Goal: Information Seeking & Learning: Learn about a topic

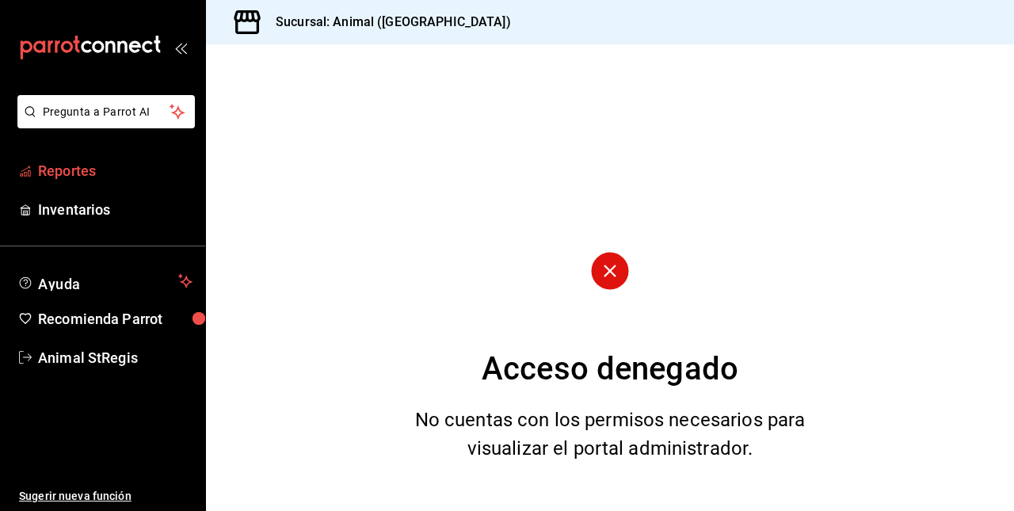
click at [154, 181] on link "Reportes" at bounding box center [102, 171] width 205 height 34
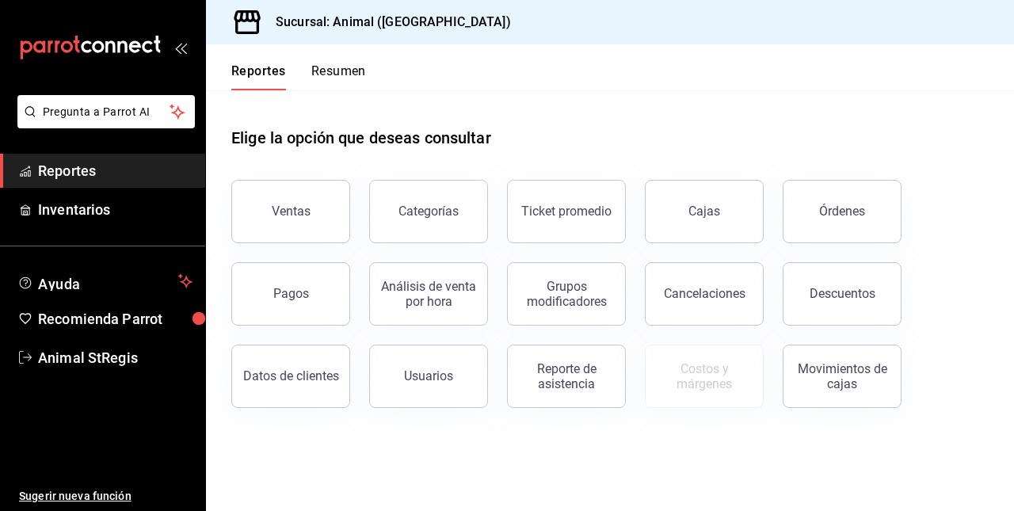
click at [902, 225] on div "Ventas Categorías Ticket promedio Cajas Órdenes Pagos Análisis de venta por hor…" at bounding box center [600, 284] width 776 height 247
click at [306, 212] on div "Ventas" at bounding box center [291, 211] width 39 height 15
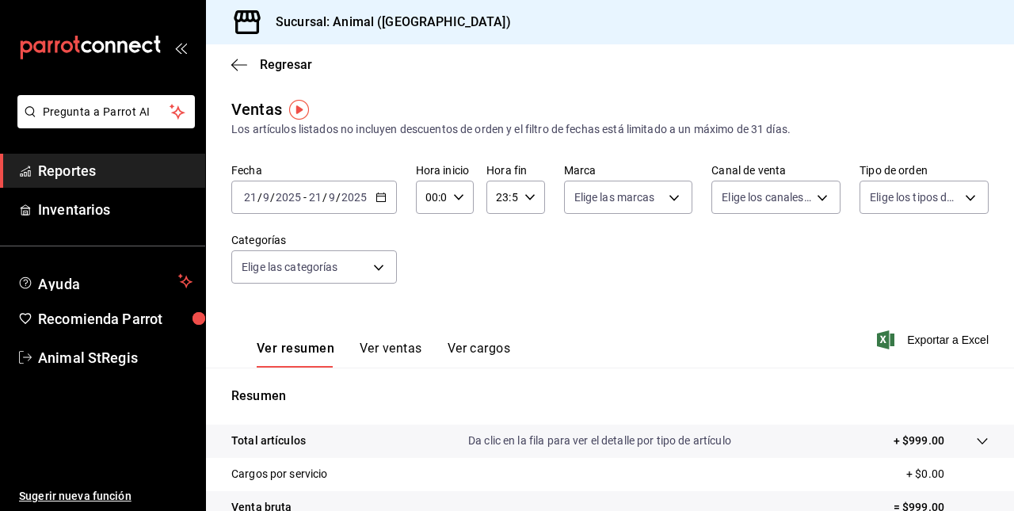
click at [339, 208] on div "[DATE] [DATE] - [DATE] [DATE]" at bounding box center [314, 197] width 166 height 33
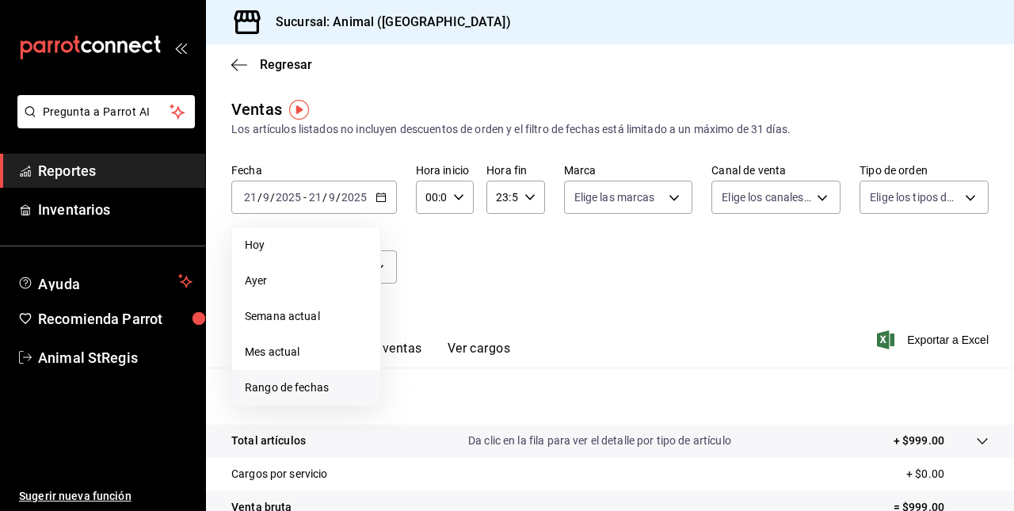
click at [308, 387] on span "Rango de fechas" at bounding box center [306, 387] width 123 height 17
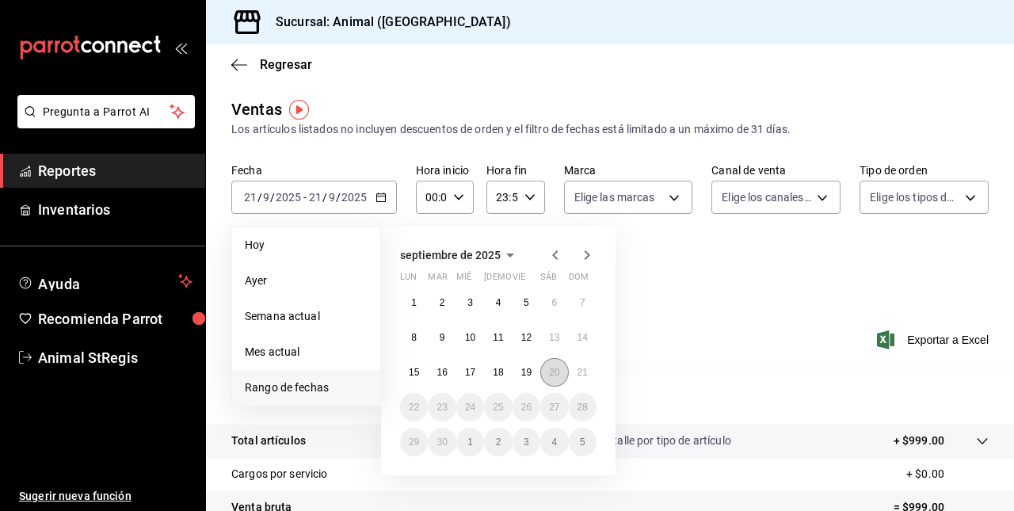
click at [550, 375] on abbr "20" at bounding box center [554, 372] width 10 height 11
click at [580, 371] on abbr "21" at bounding box center [583, 372] width 10 height 11
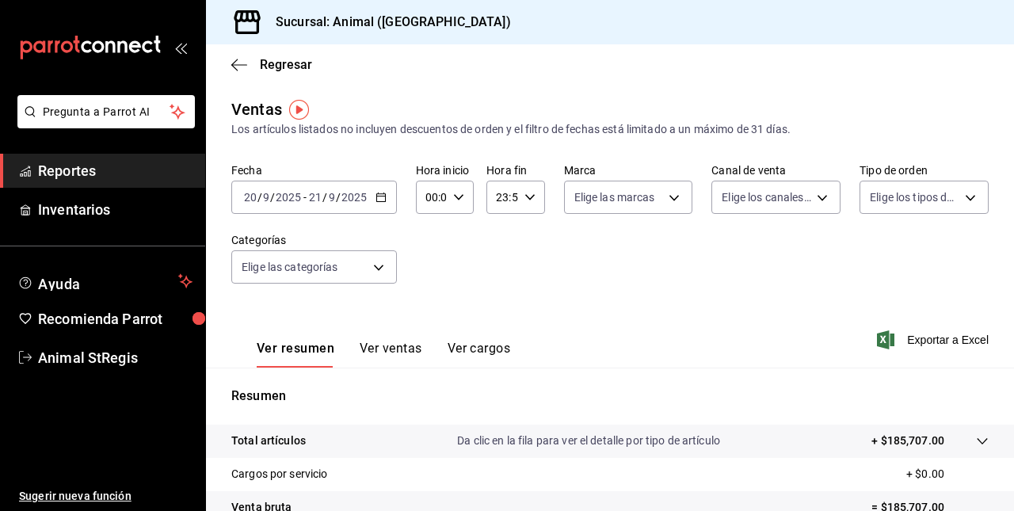
click at [377, 347] on button "Ver ventas" at bounding box center [391, 354] width 63 height 27
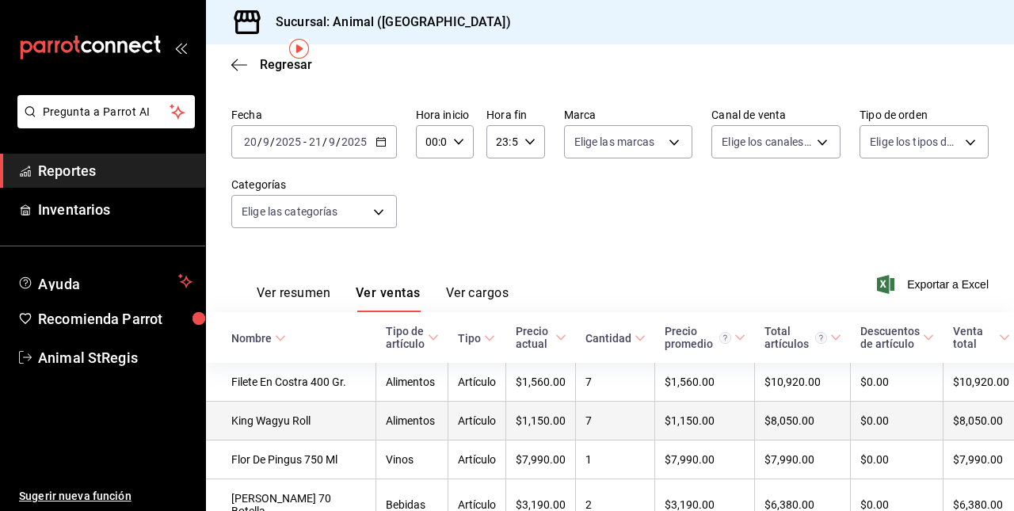
scroll to position [48, 0]
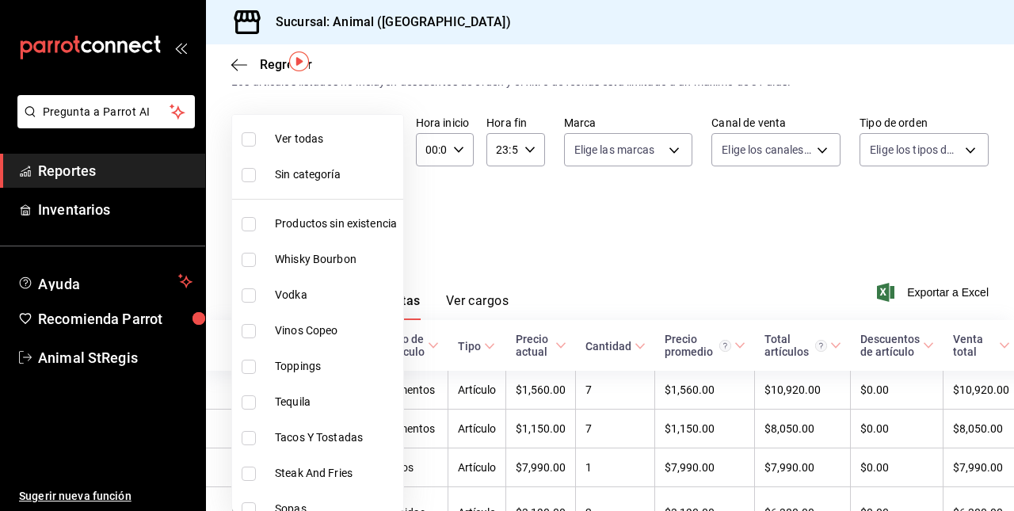
click at [339, 220] on body "Pregunta a Parrot AI Reportes Inventarios Ayuda Recomienda Parrot Animal StRegi…" at bounding box center [507, 255] width 1014 height 511
click at [247, 439] on input "checkbox" at bounding box center [249, 438] width 14 height 14
checkbox input "true"
type input "478caa61-5a17-4377-88e5-25c797c8acb8"
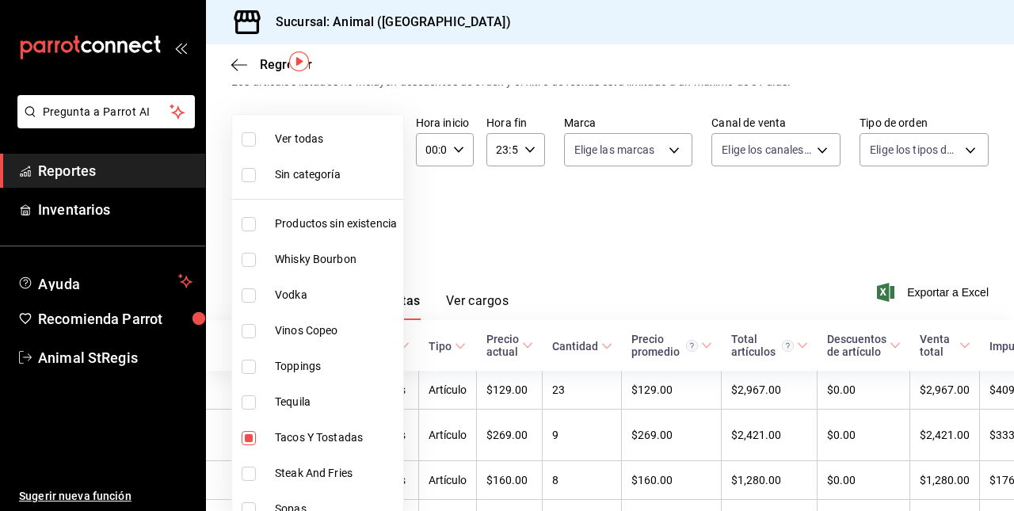
click at [247, 469] on input "checkbox" at bounding box center [249, 474] width 14 height 14
checkbox input "true"
type input "478caa61-5a17-4377-88e5-25c797c8acb8,c0133aaa-4126-4740-a95b-50edb015e131"
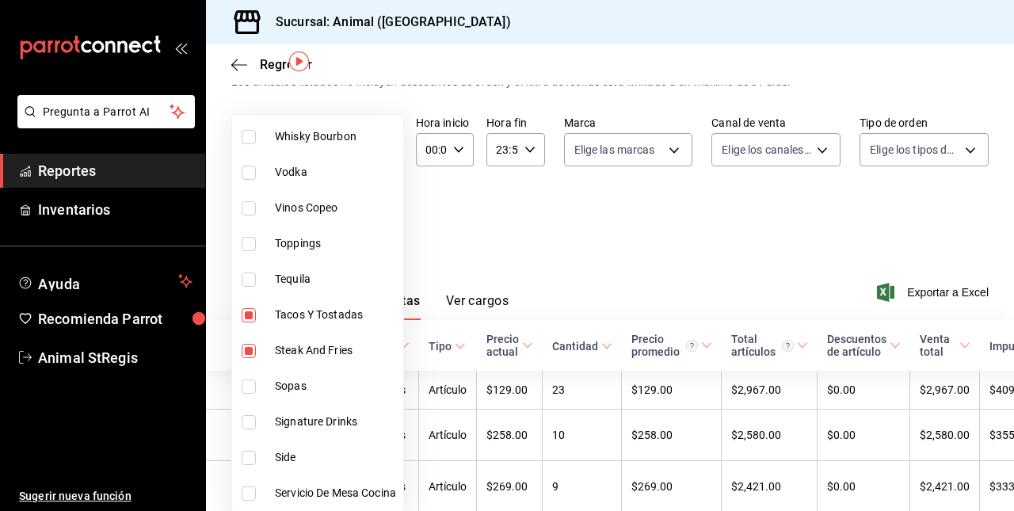
scroll to position [129, 0]
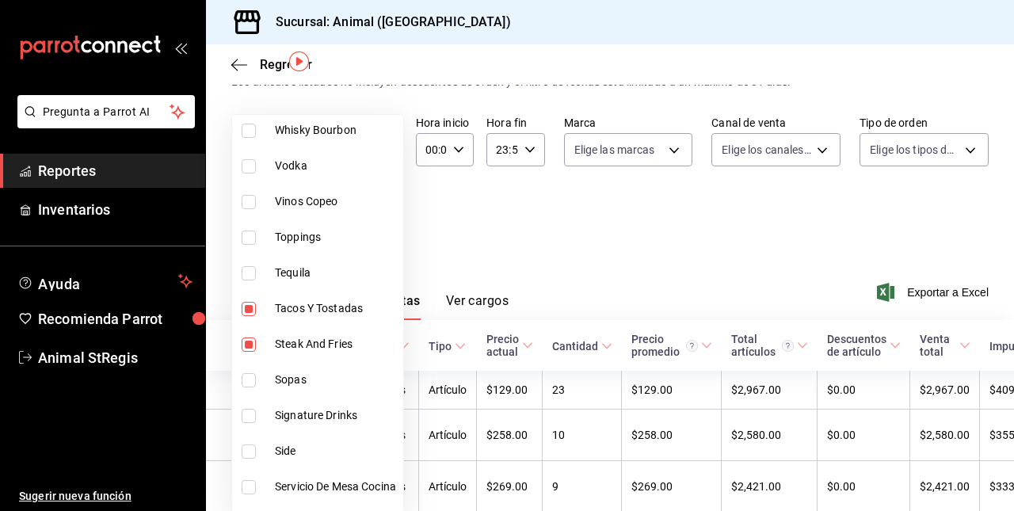
click at [247, 383] on input "checkbox" at bounding box center [249, 380] width 14 height 14
checkbox input "true"
type input "478caa61-5a17-4377-88e5-25c797c8acb8,c0133aaa-4126-4740-a95b-50edb015e131,de2f3…"
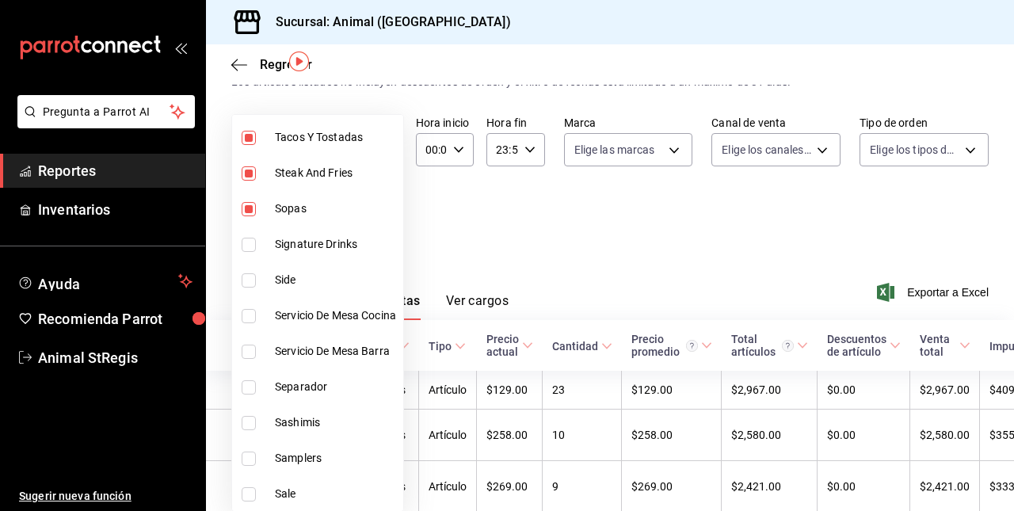
scroll to position [303, 0]
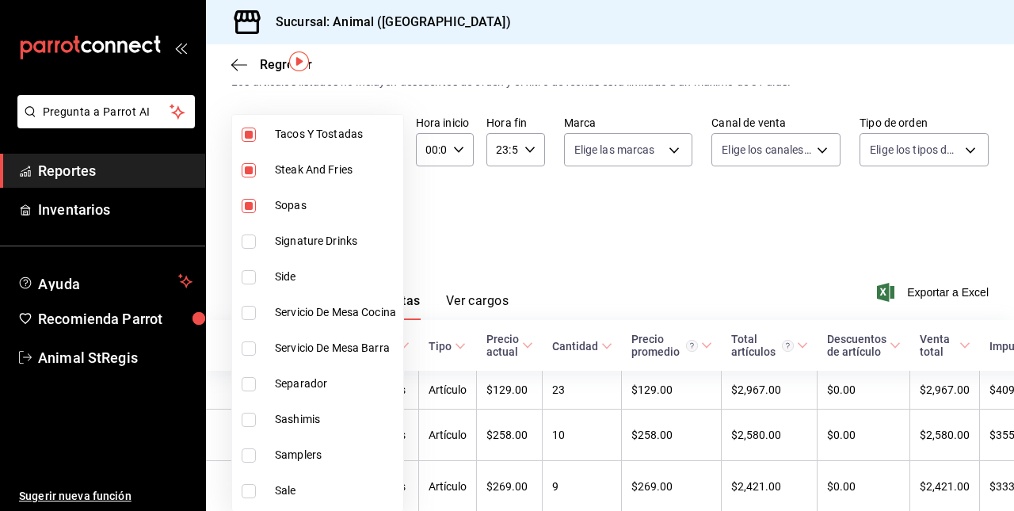
click at [252, 425] on input "checkbox" at bounding box center [249, 420] width 14 height 14
checkbox input "true"
type input "478caa61-5a17-4377-88e5-25c797c8acb8,c0133aaa-4126-4740-a95b-50edb015e131,de2f3…"
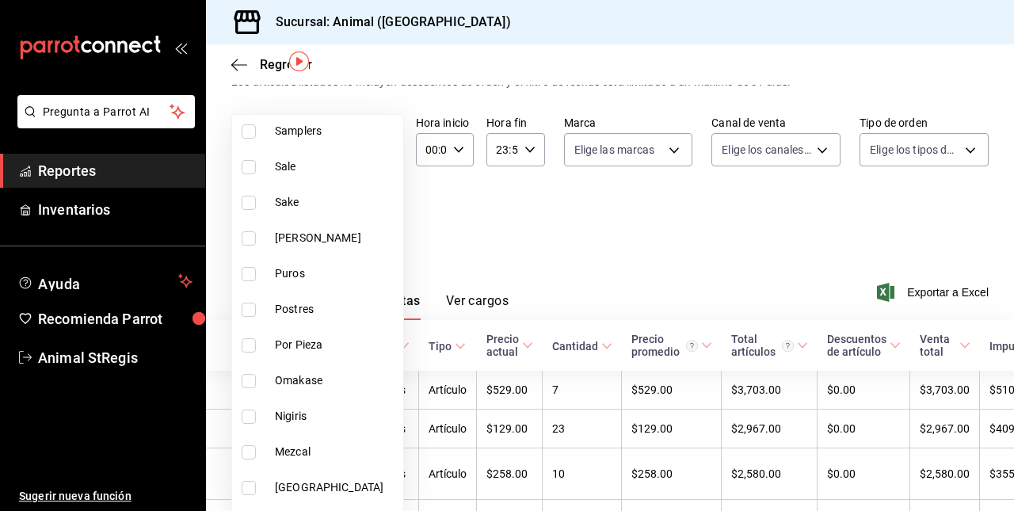
scroll to position [628, 0]
click at [256, 312] on label at bounding box center [252, 309] width 21 height 14
click at [256, 312] on input "checkbox" at bounding box center [249, 309] width 14 height 14
checkbox input "false"
type input "478caa61-5a17-4377-88e5-25c797c8acb8,c0133aaa-4126-4740-a95b-50edb015e131,de2f3…"
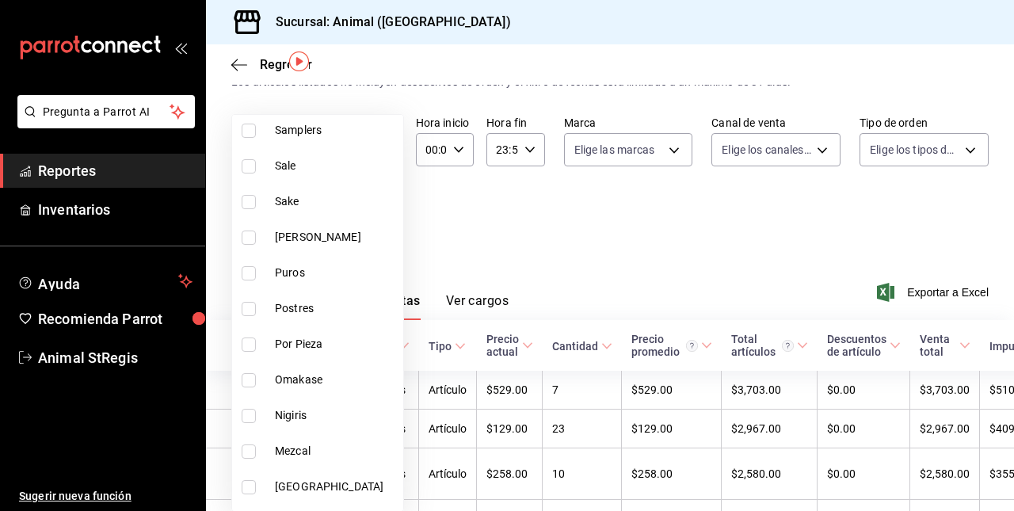
click at [251, 306] on input "checkbox" at bounding box center [249, 309] width 14 height 14
checkbox input "true"
type input "478caa61-5a17-4377-88e5-25c797c8acb8,c0133aaa-4126-4740-a95b-50edb015e131,de2f3…"
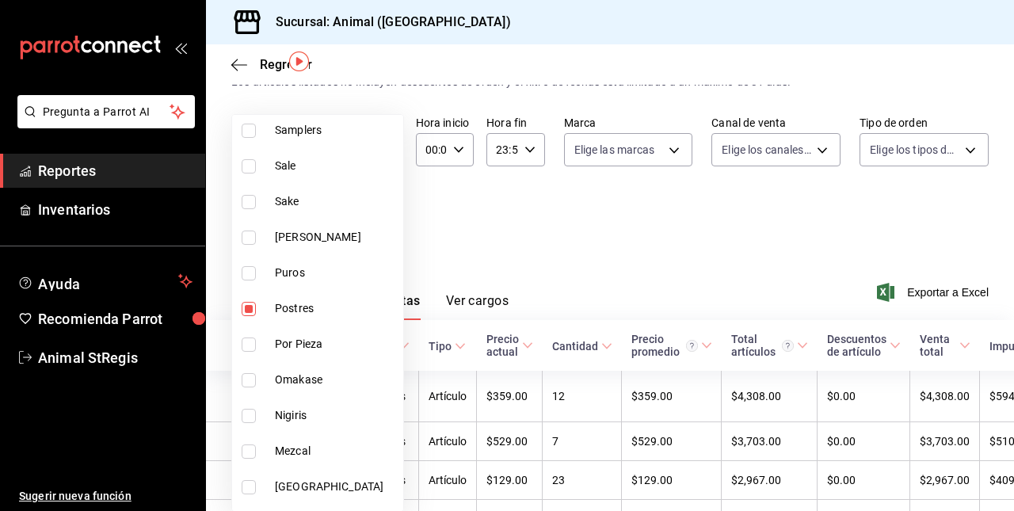
click at [242, 375] on input "checkbox" at bounding box center [249, 380] width 14 height 14
checkbox input "true"
type input "478caa61-5a17-4377-88e5-25c797c8acb8,c0133aaa-4126-4740-a95b-50edb015e131,de2f3…"
click at [250, 418] on input "checkbox" at bounding box center [249, 416] width 14 height 14
checkbox input "true"
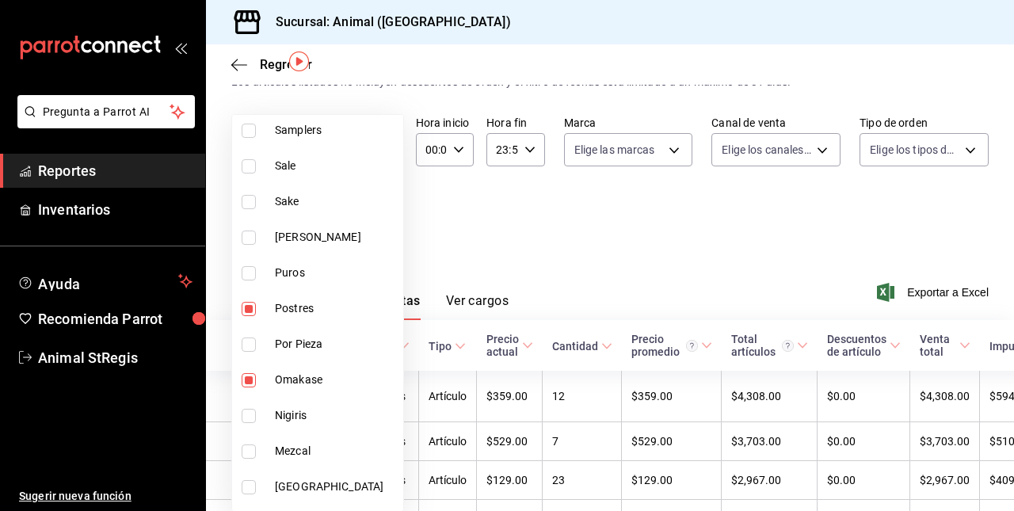
type input "478caa61-5a17-4377-88e5-25c797c8acb8,c0133aaa-4126-4740-a95b-50edb015e131,de2f3…"
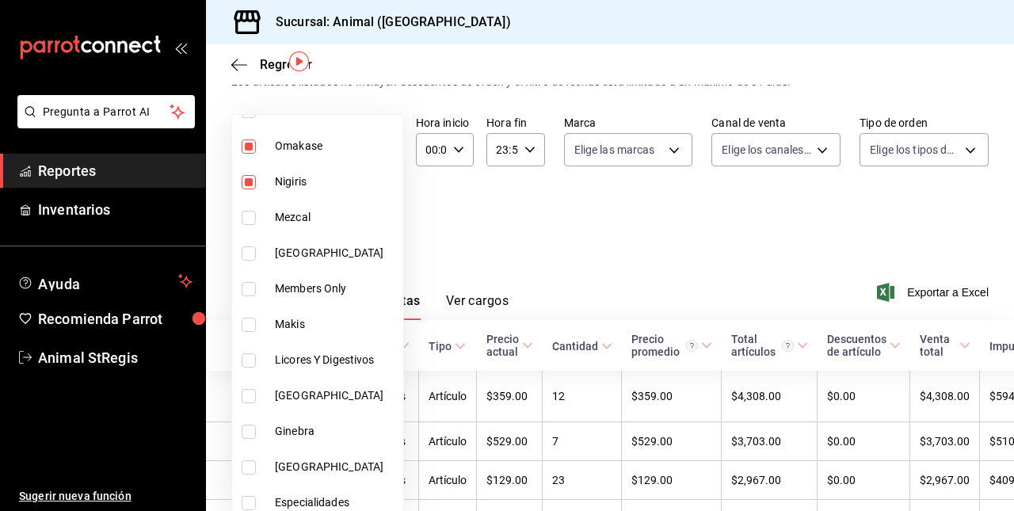
scroll to position [863, 0]
click at [248, 284] on input "checkbox" at bounding box center [249, 287] width 14 height 14
checkbox input "true"
type input "478caa61-5a17-4377-88e5-25c797c8acb8,c0133aaa-4126-4740-a95b-50edb015e131,de2f3…"
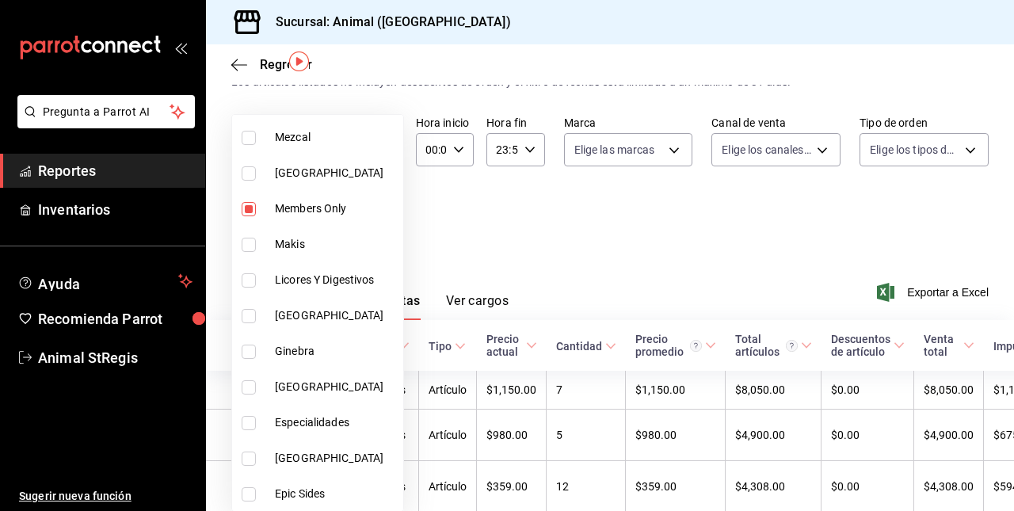
scroll to position [951, 0]
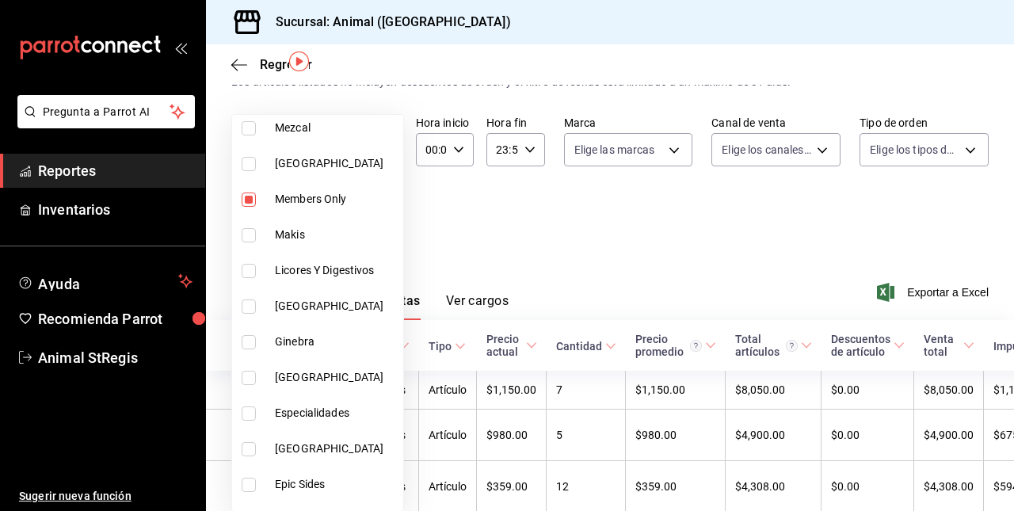
click at [254, 409] on input "checkbox" at bounding box center [249, 413] width 14 height 14
checkbox input "true"
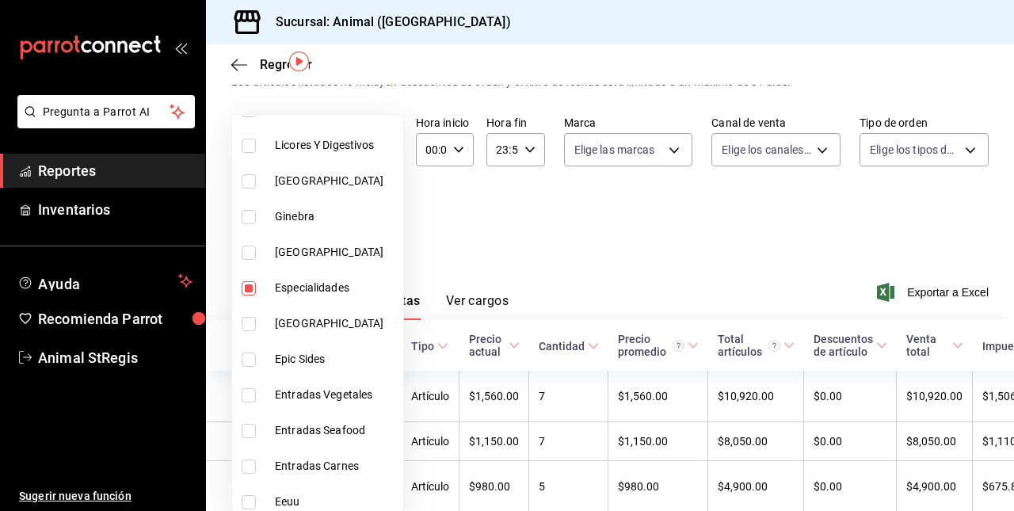
scroll to position [1078, 0]
click at [249, 349] on li "Epic Sides" at bounding box center [317, 358] width 171 height 36
type input "478caa61-5a17-4377-88e5-25c797c8acb8,c0133aaa-4126-4740-a95b-50edb015e131,de2f3…"
checkbox input "true"
click at [250, 393] on input "checkbox" at bounding box center [249, 394] width 14 height 14
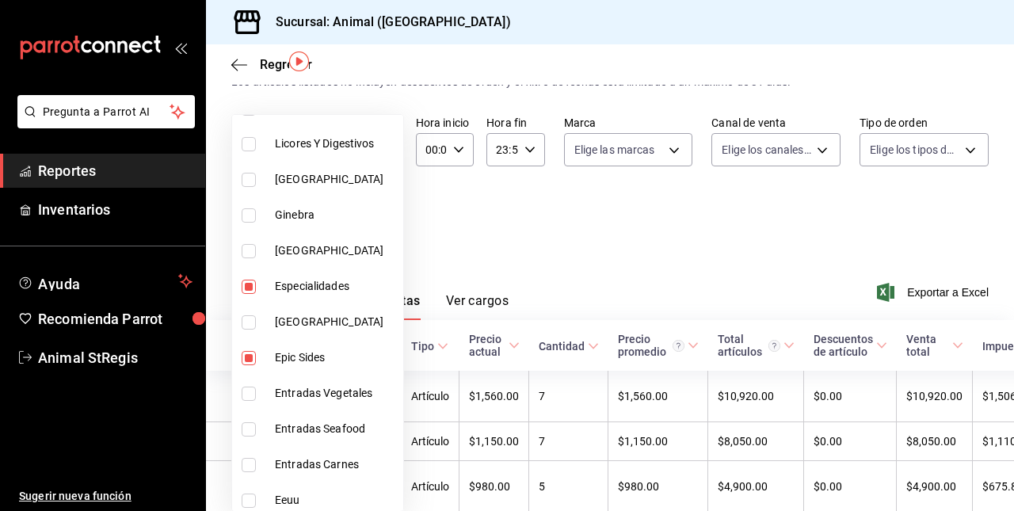
checkbox input "true"
type input "478caa61-5a17-4377-88e5-25c797c8acb8,c0133aaa-4126-4740-a95b-50edb015e131,de2f3…"
click at [248, 425] on input "checkbox" at bounding box center [249, 429] width 14 height 14
checkbox input "true"
type input "478caa61-5a17-4377-88e5-25c797c8acb8,c0133aaa-4126-4740-a95b-50edb015e131,de2f3…"
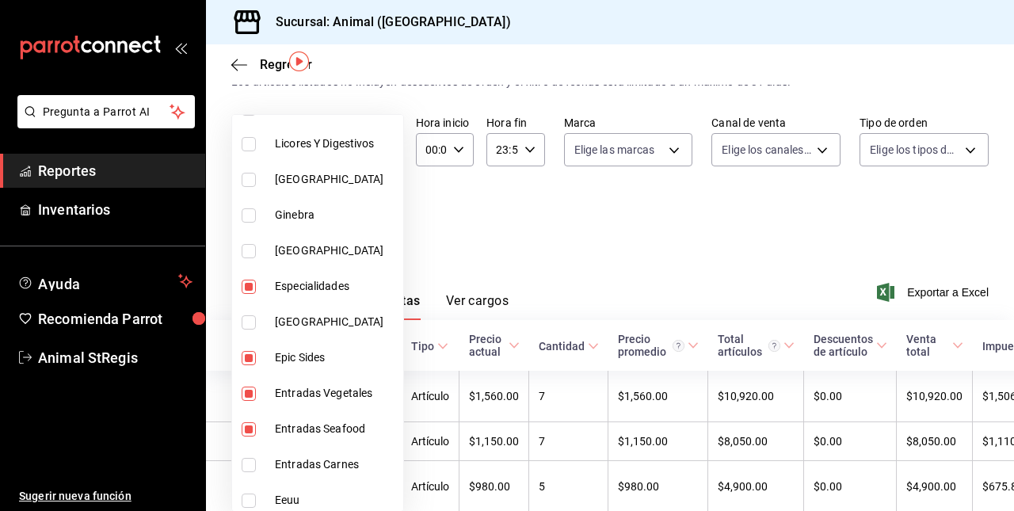
click at [242, 459] on input "checkbox" at bounding box center [249, 465] width 14 height 14
checkbox input "true"
type input "478caa61-5a17-4377-88e5-25c797c8acb8,c0133aaa-4126-4740-a95b-50edb015e131,de2f3…"
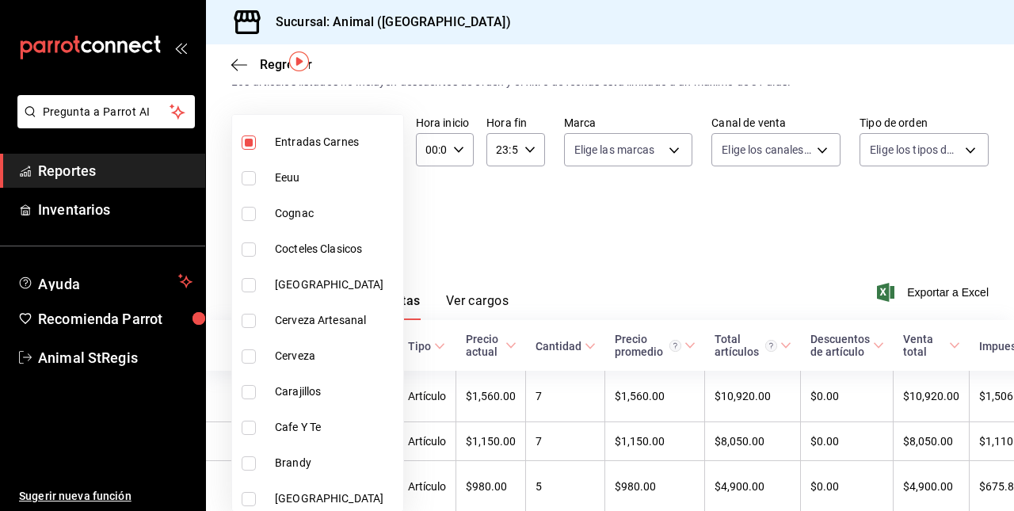
scroll to position [1477, 0]
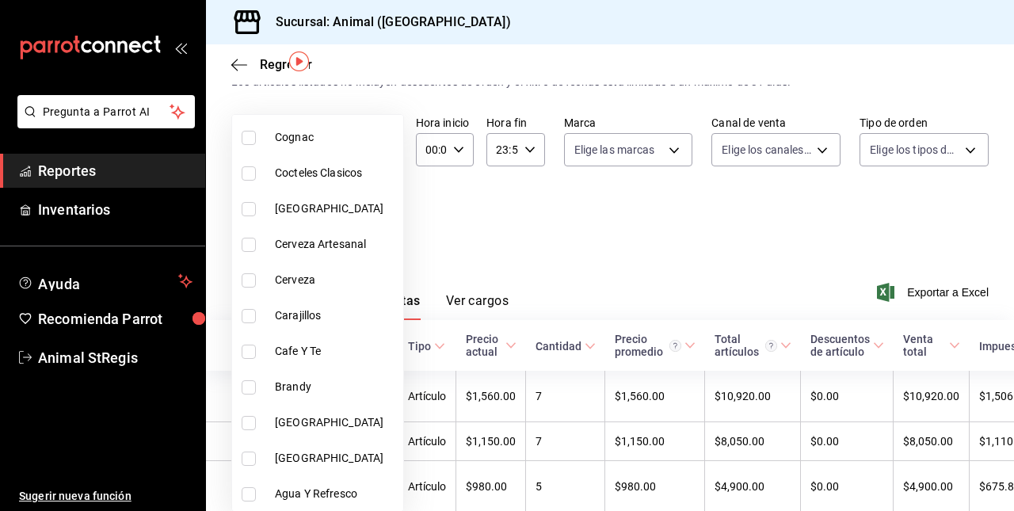
click at [520, 254] on div at bounding box center [507, 255] width 1014 height 511
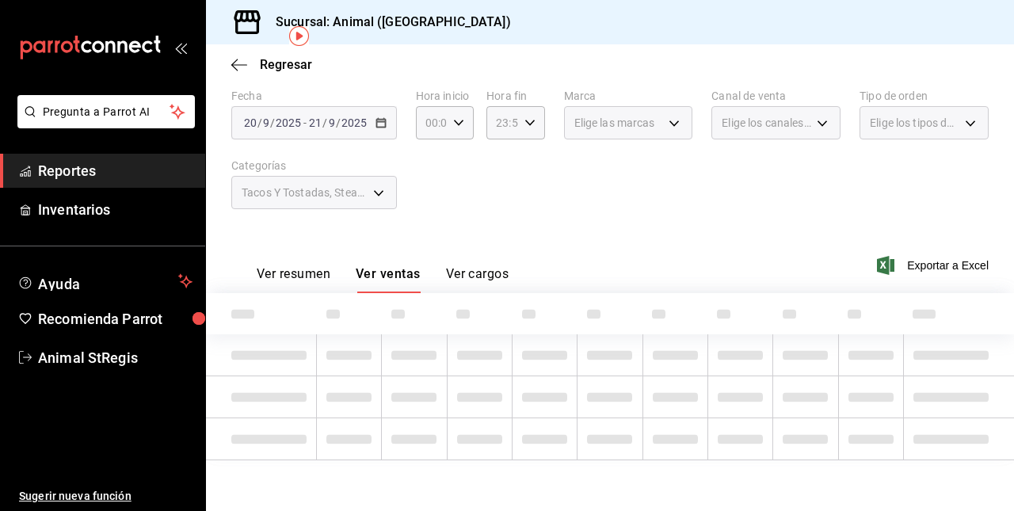
scroll to position [74, 0]
